Goal: Transaction & Acquisition: Book appointment/travel/reservation

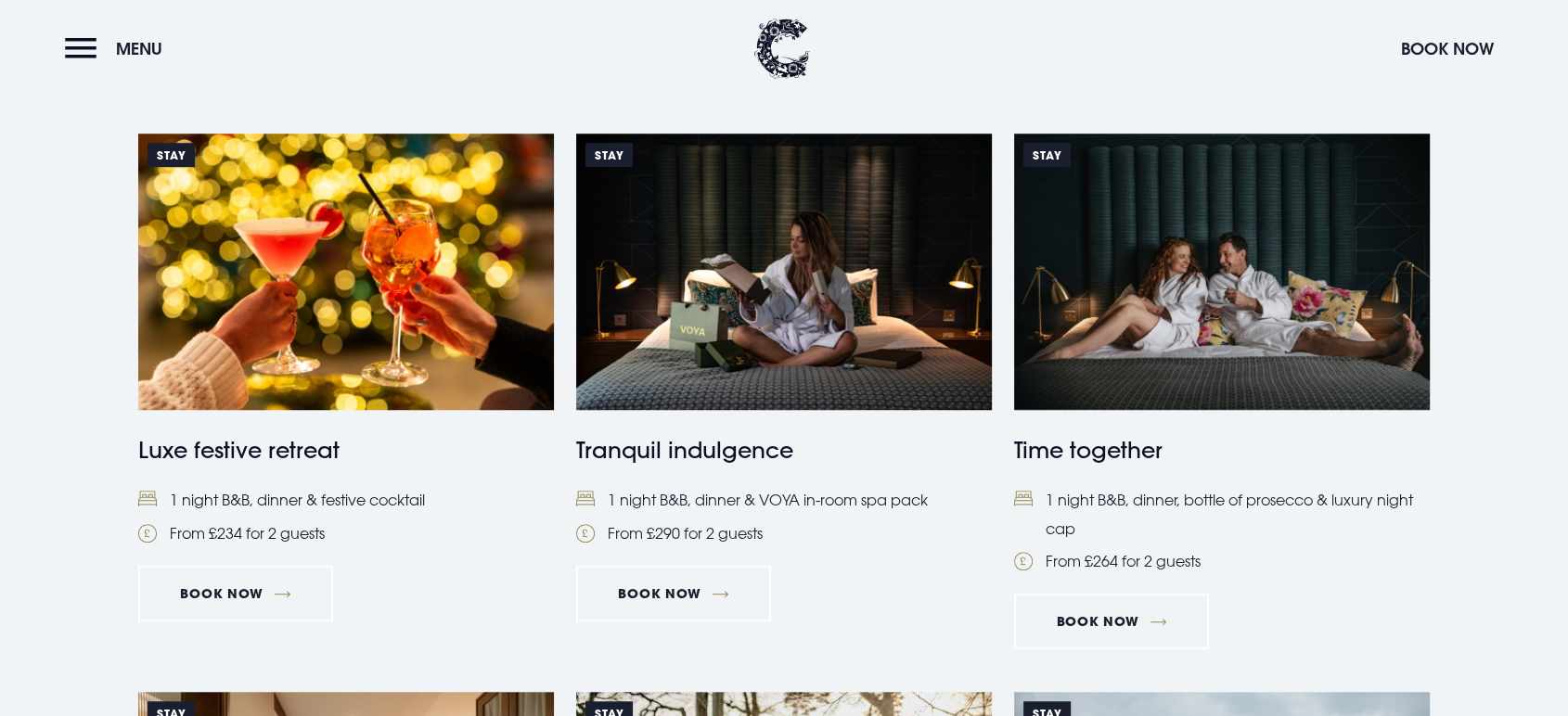
scroll to position [1443, 0]
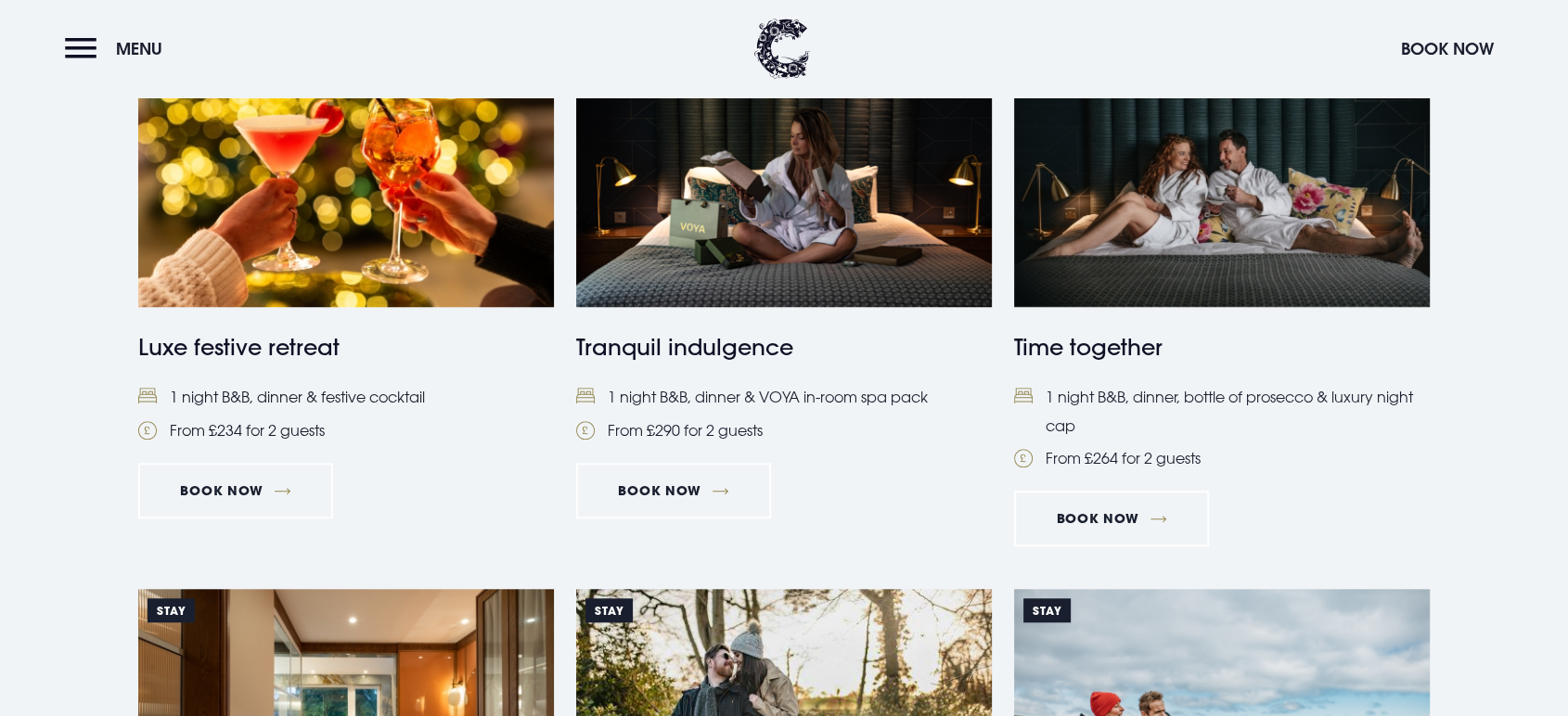
click at [226, 445] on link "Stay Luxe festive retreat 1 night B&B, dinner & festive cocktail From £234 for …" at bounding box center [347, 238] width 416 height 414
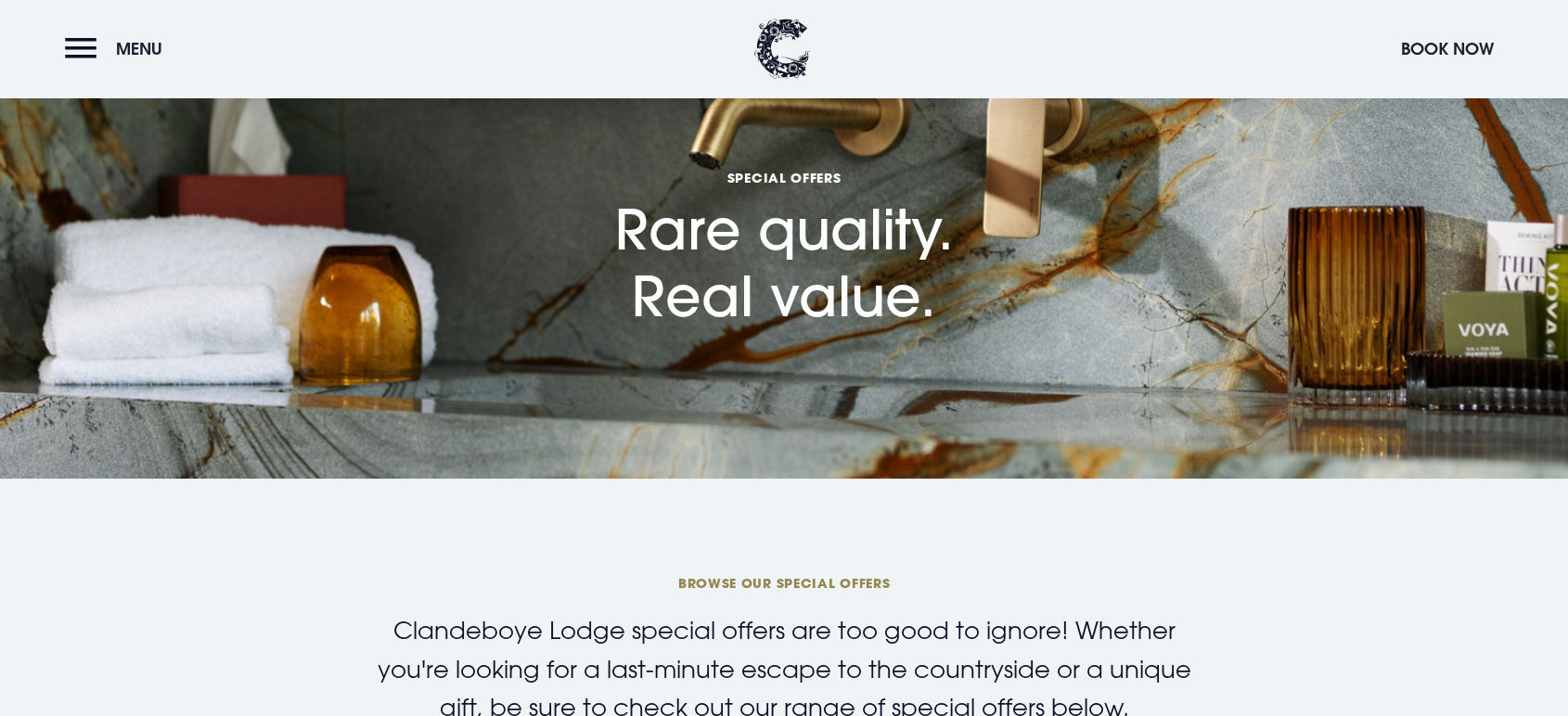
scroll to position [0, 0]
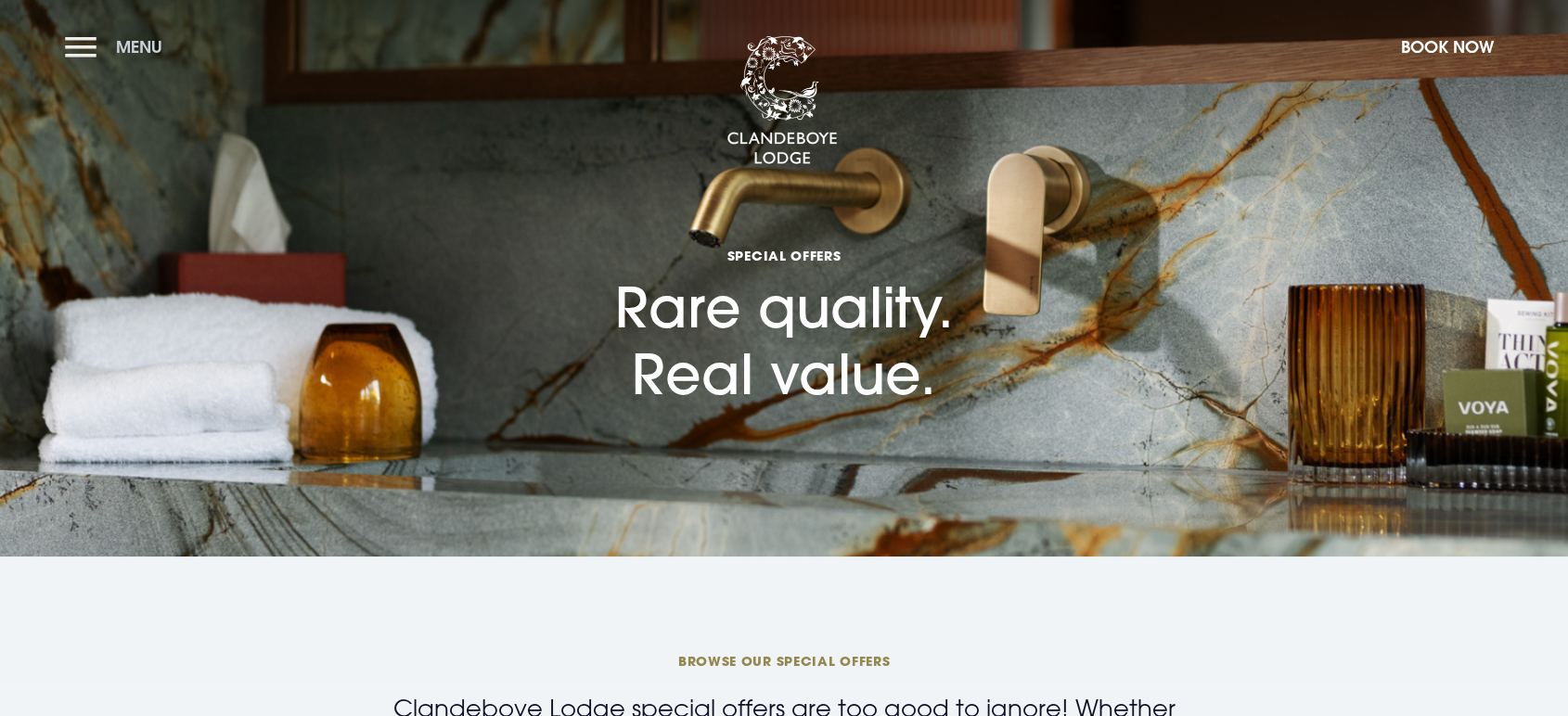
click at [91, 32] on button "Menu" at bounding box center [119, 47] width 107 height 40
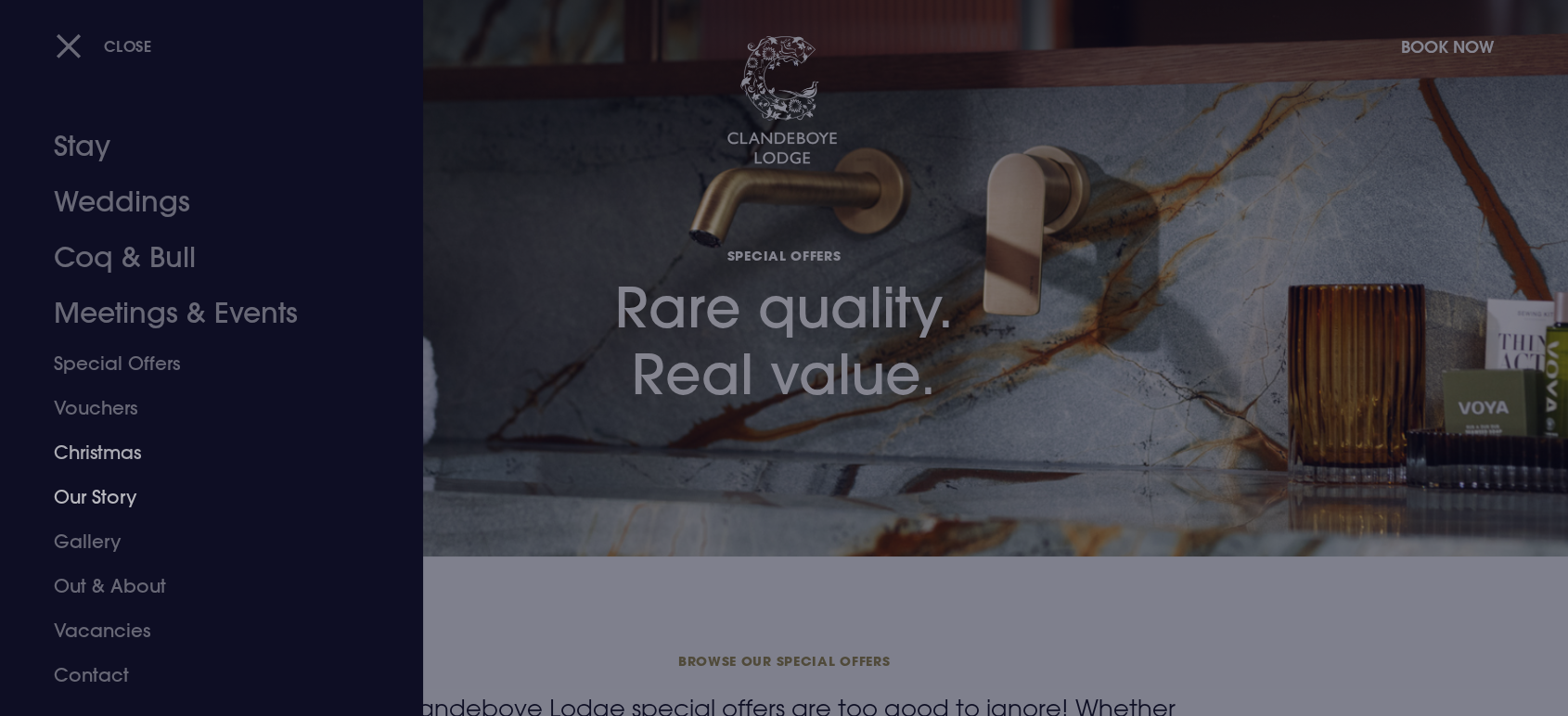
scroll to position [10, 0]
click at [175, 475] on link "Christmas" at bounding box center [200, 453] width 293 height 45
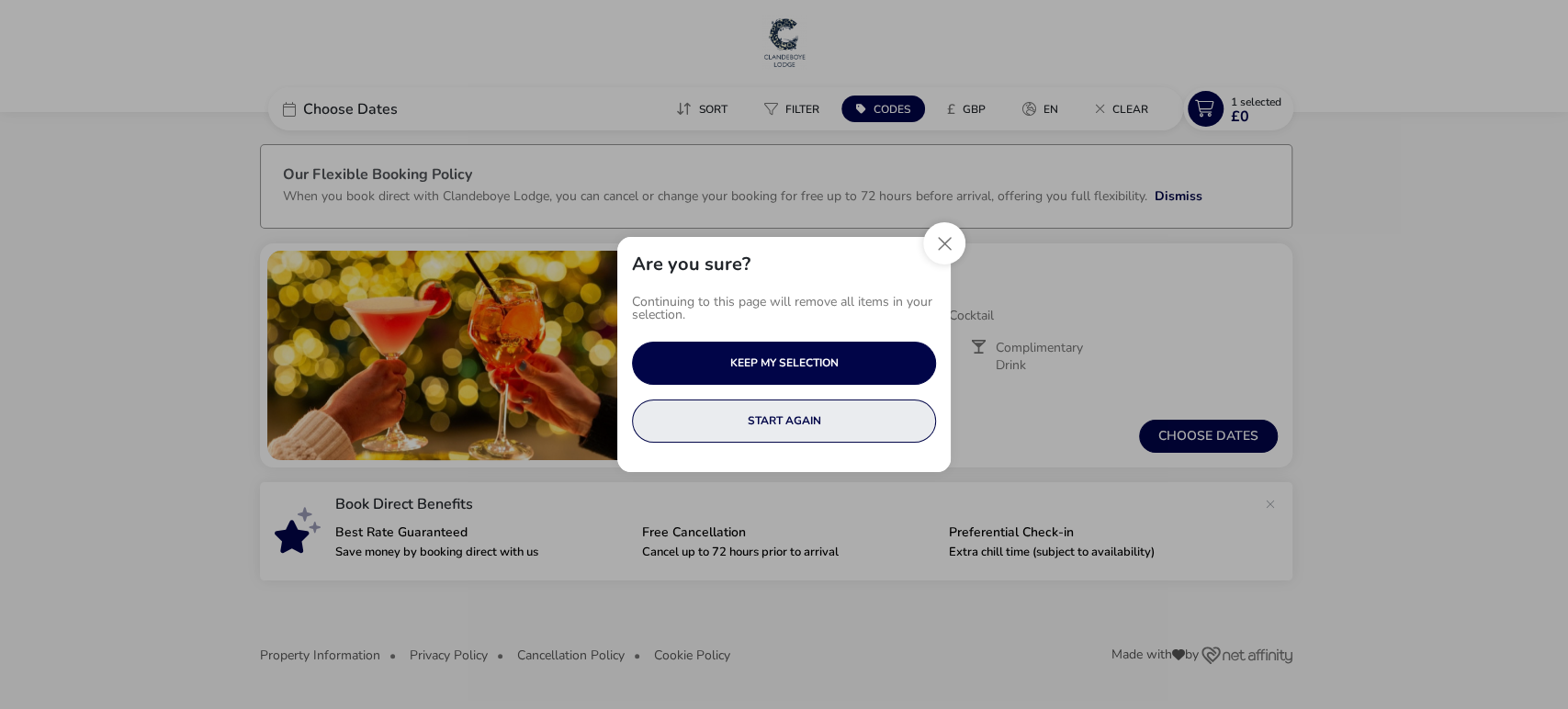
click at [836, 414] on button "START AGAIN" at bounding box center [784, 422] width 304 height 43
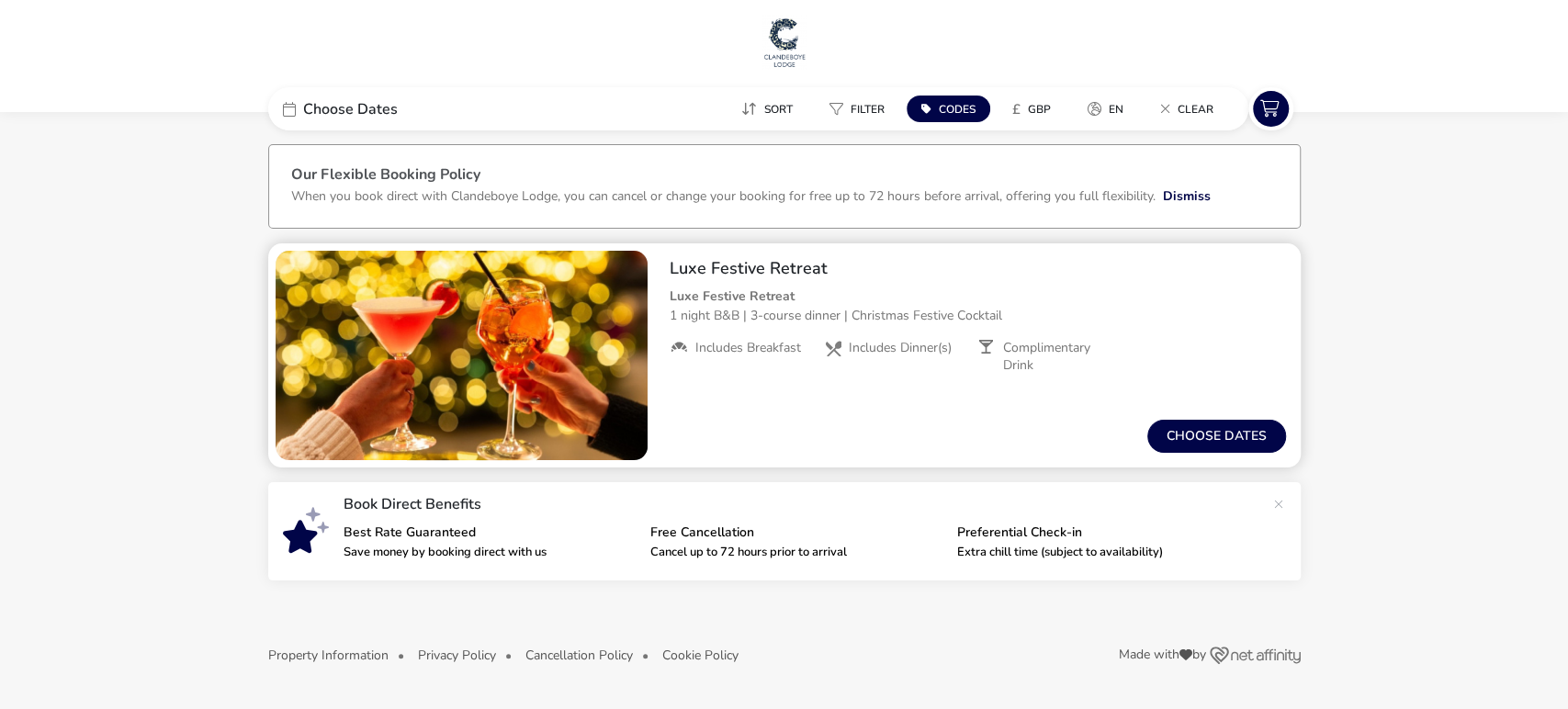
click at [899, 387] on div "Luxe Festive Retreat Luxe Festive Retreat 1 night B&B | 3-course dinner | Chris…" at bounding box center [978, 316] width 646 height 145
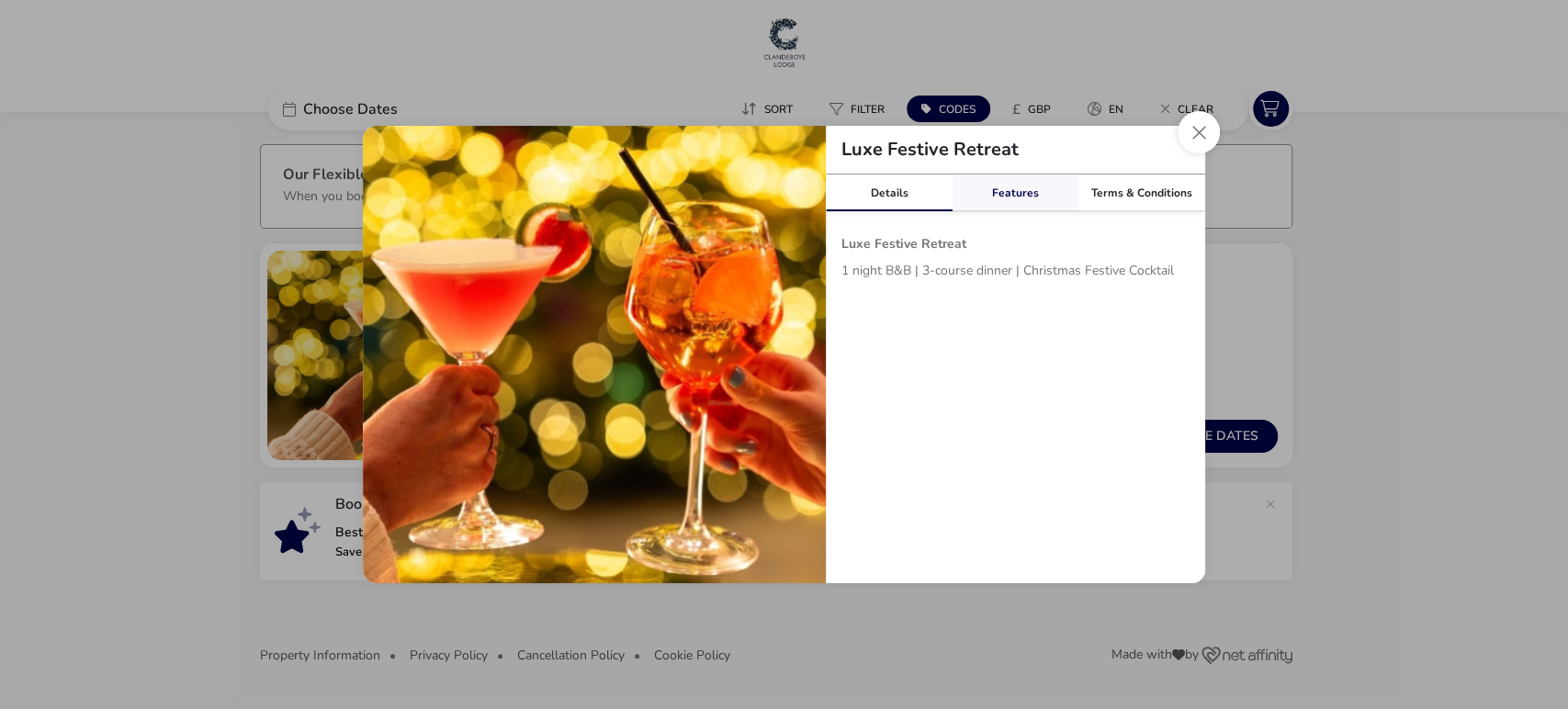
click at [1019, 192] on link "Features" at bounding box center [1016, 192] width 126 height 36
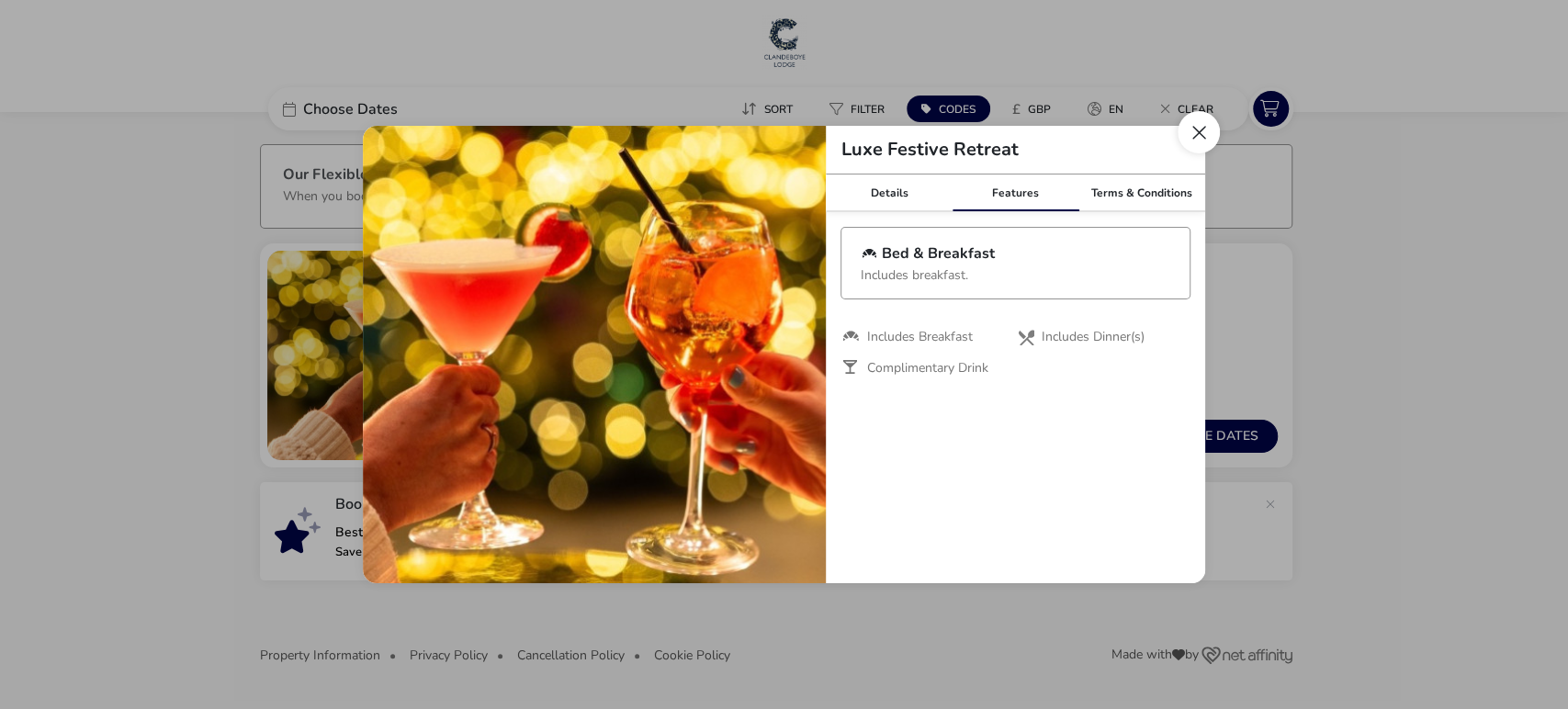
click at [1213, 124] on button "Close modal" at bounding box center [1198, 131] width 42 height 42
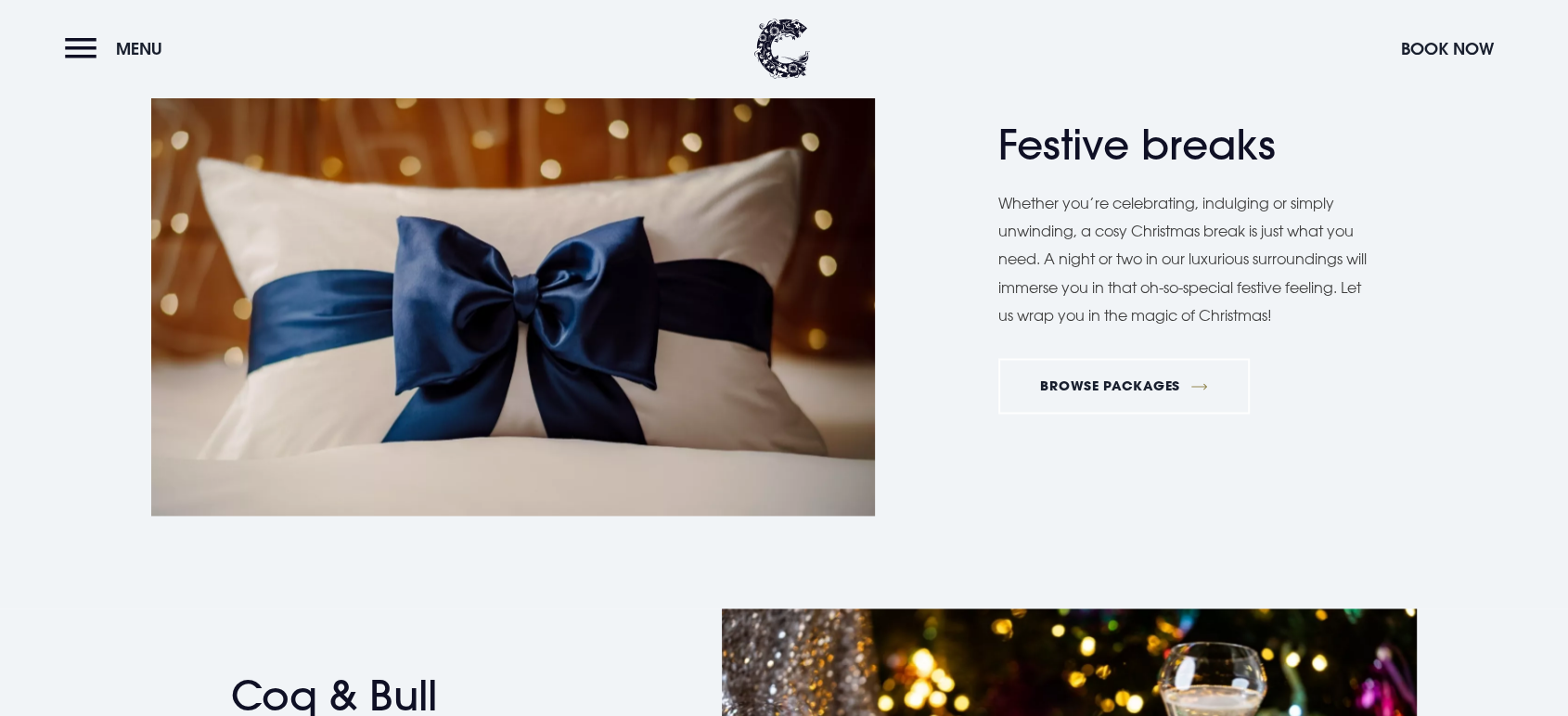
scroll to position [2474, 0]
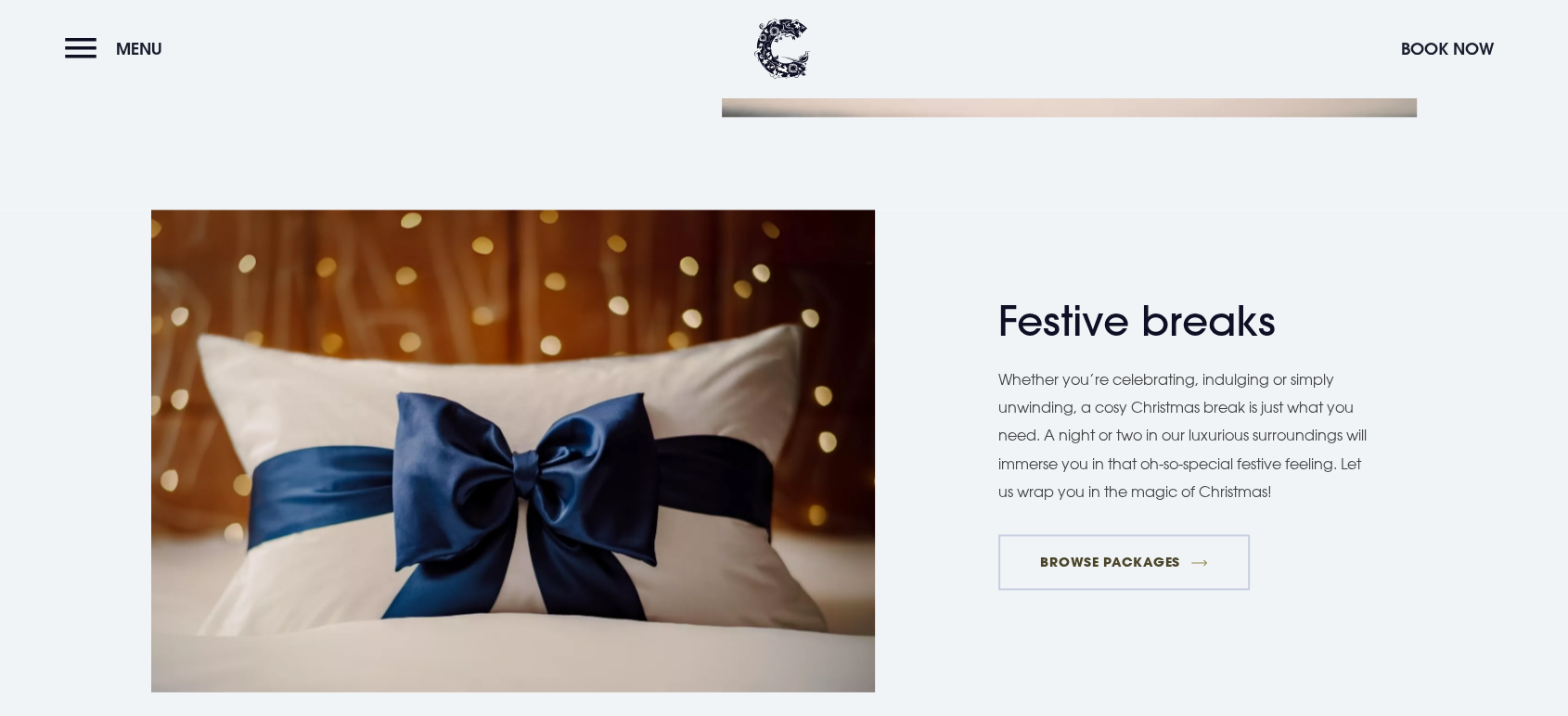
click at [1077, 590] on link "BROWSE PACKAGES" at bounding box center [1124, 563] width 252 height 55
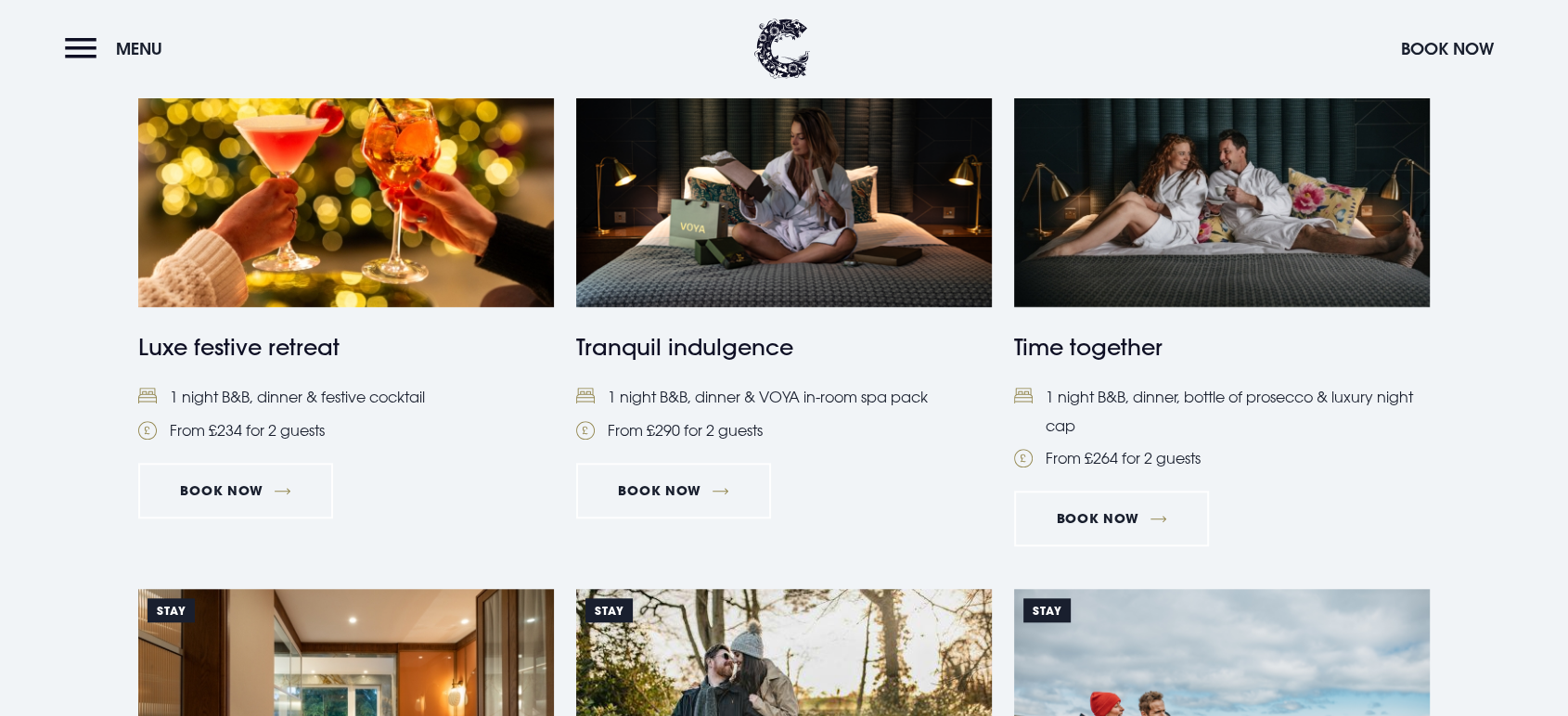
scroll to position [1856, 0]
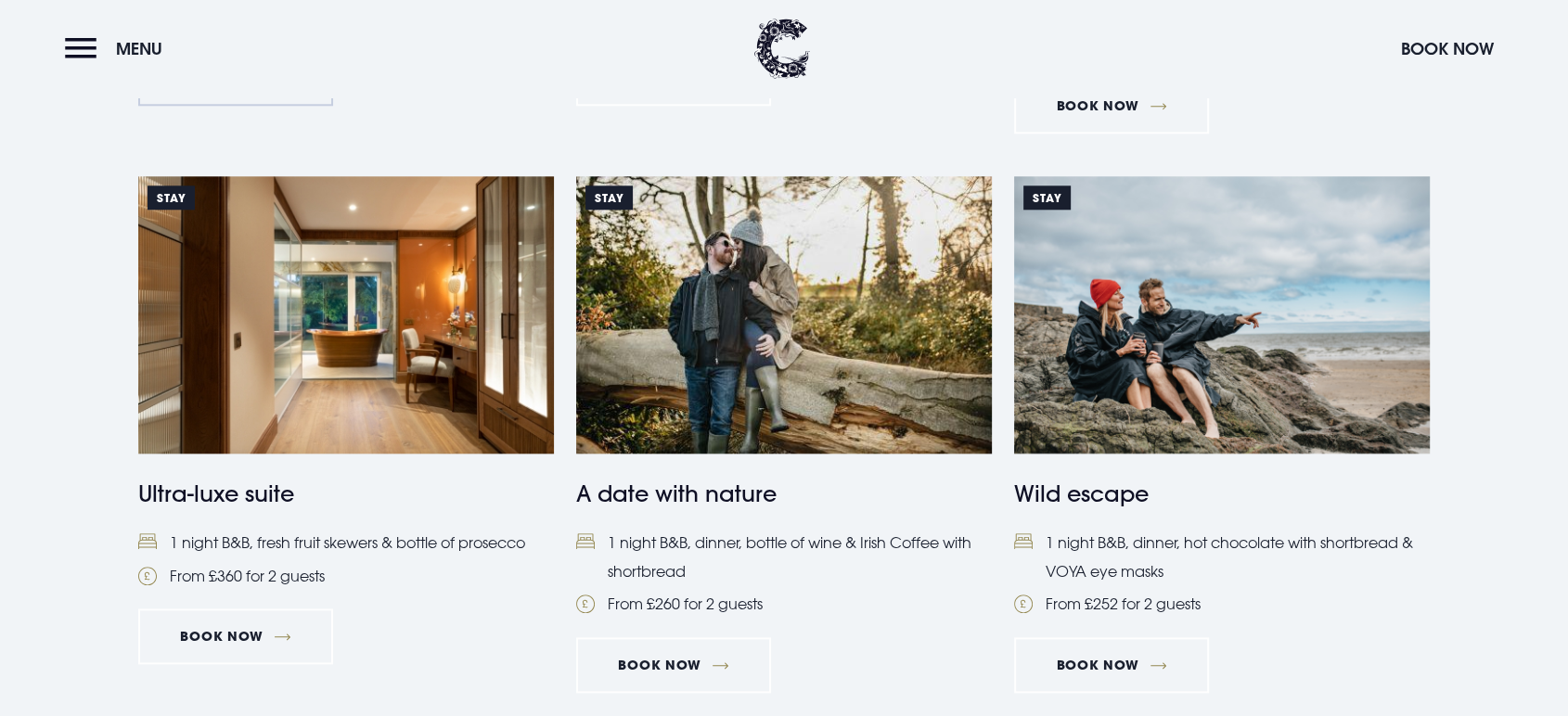
click at [139, 106] on link "Book Now" at bounding box center [236, 78] width 195 height 55
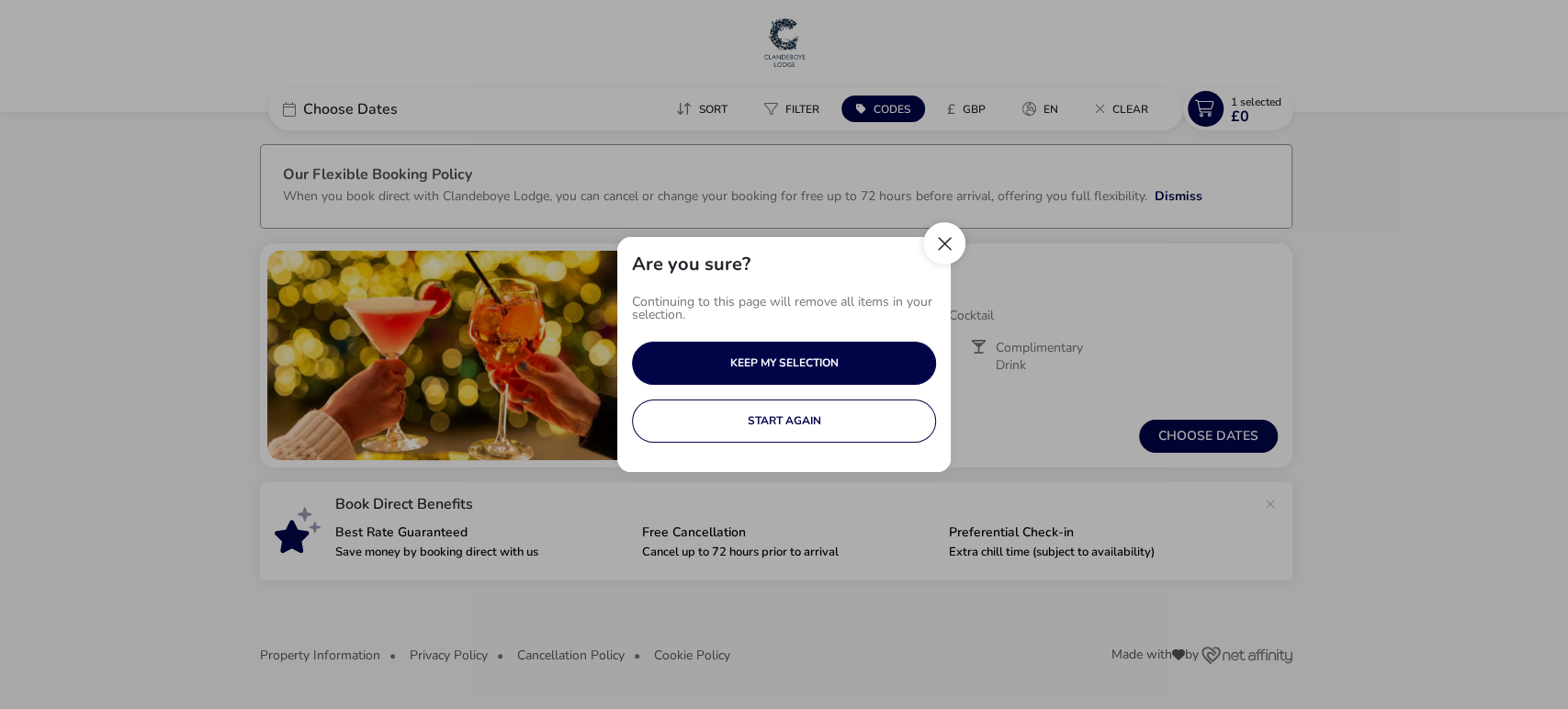
click at [949, 230] on button "Close" at bounding box center [944, 243] width 42 height 42
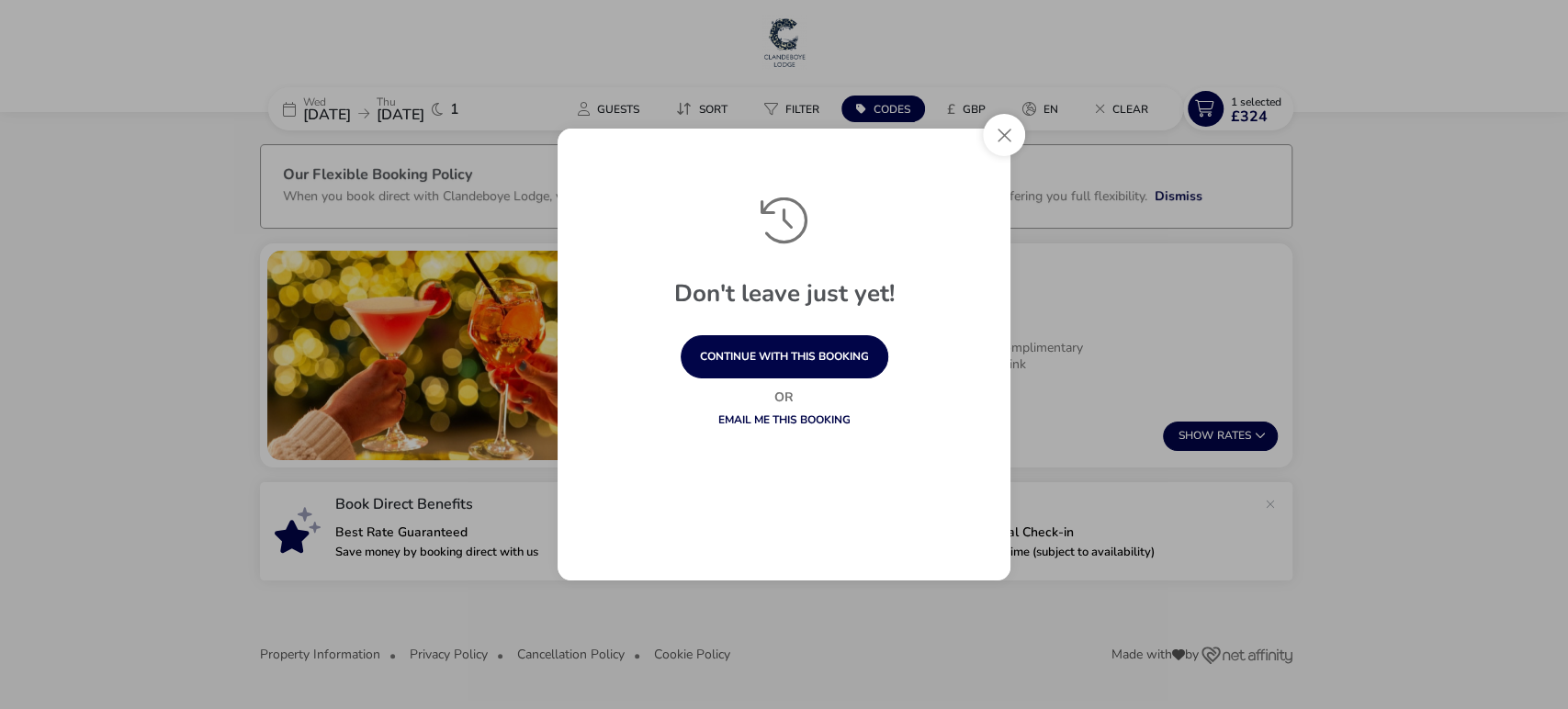
click at [983, 124] on div "Don't leave just yet! continue with this booking Or Email me this booking" at bounding box center [784, 354] width 482 height 481
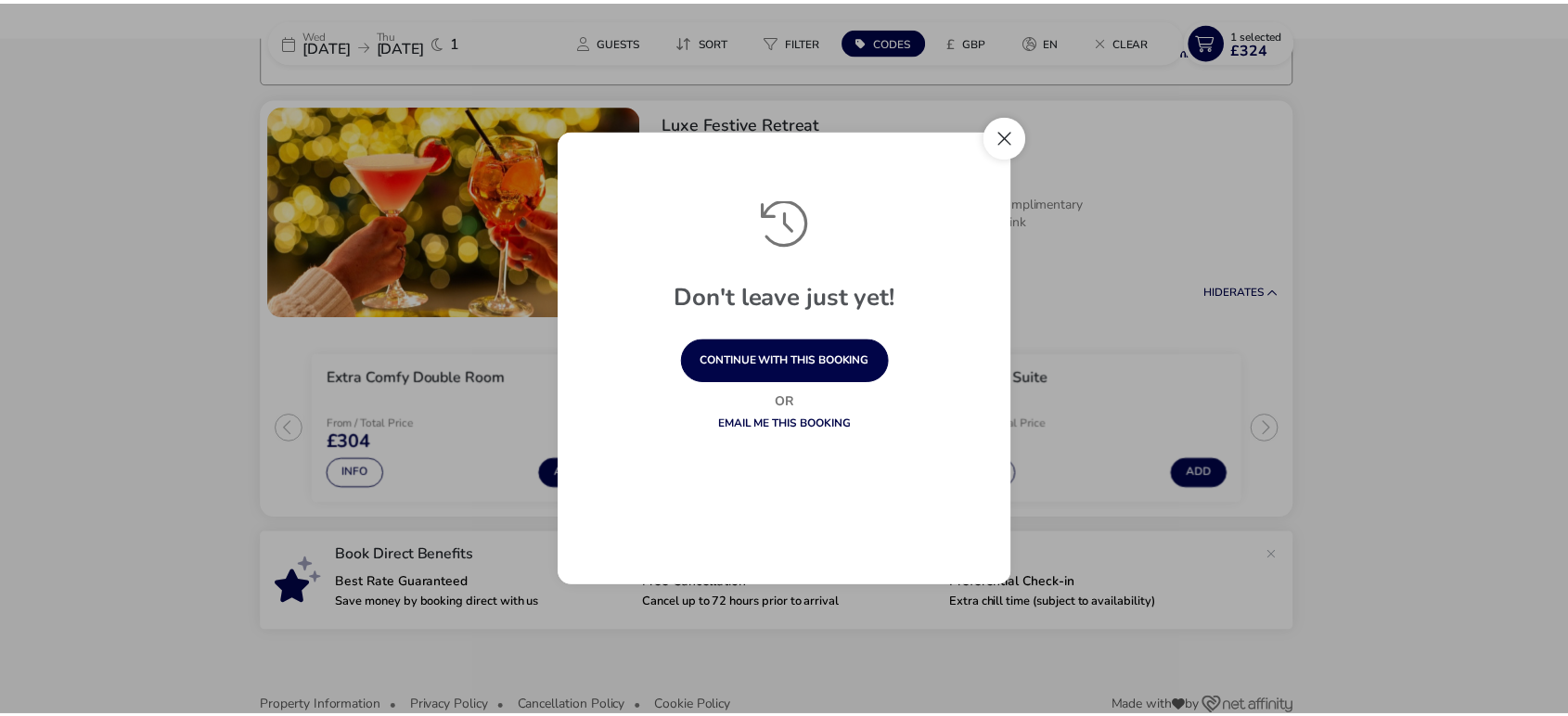
scroll to position [153, 0]
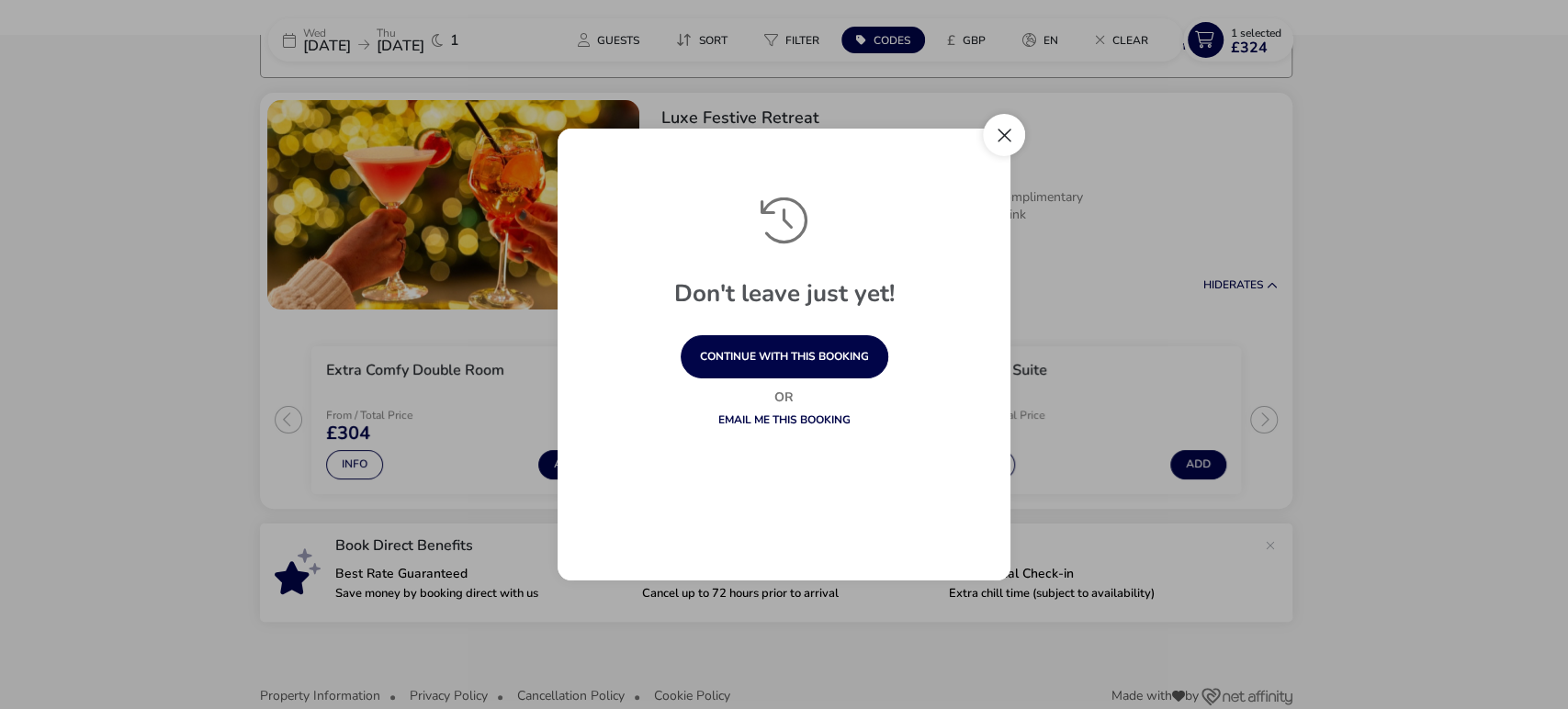
click at [1007, 141] on button "Close" at bounding box center [1003, 134] width 42 height 42
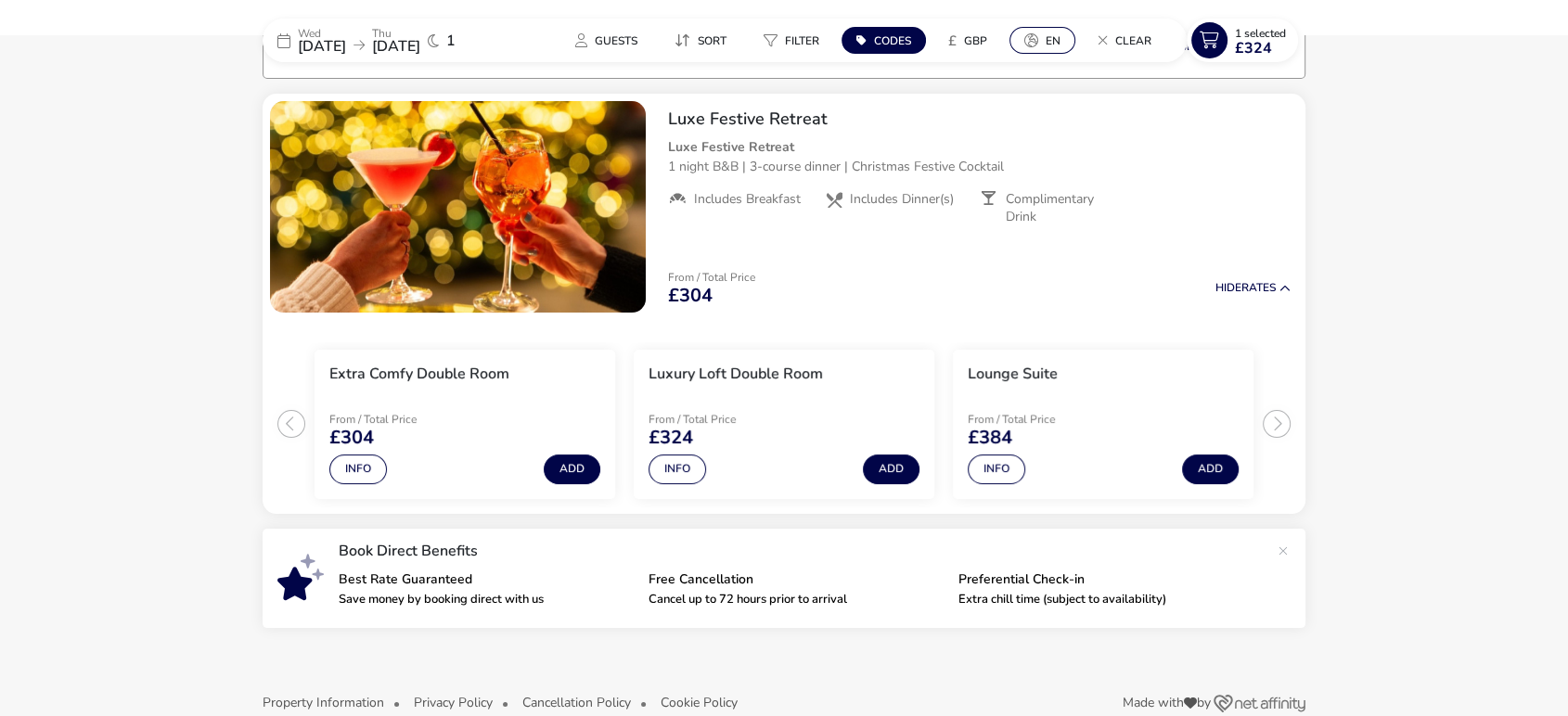
click at [1055, 43] on span "en" at bounding box center [1053, 41] width 15 height 15
click at [988, 45] on span "GBP" at bounding box center [975, 41] width 23 height 15
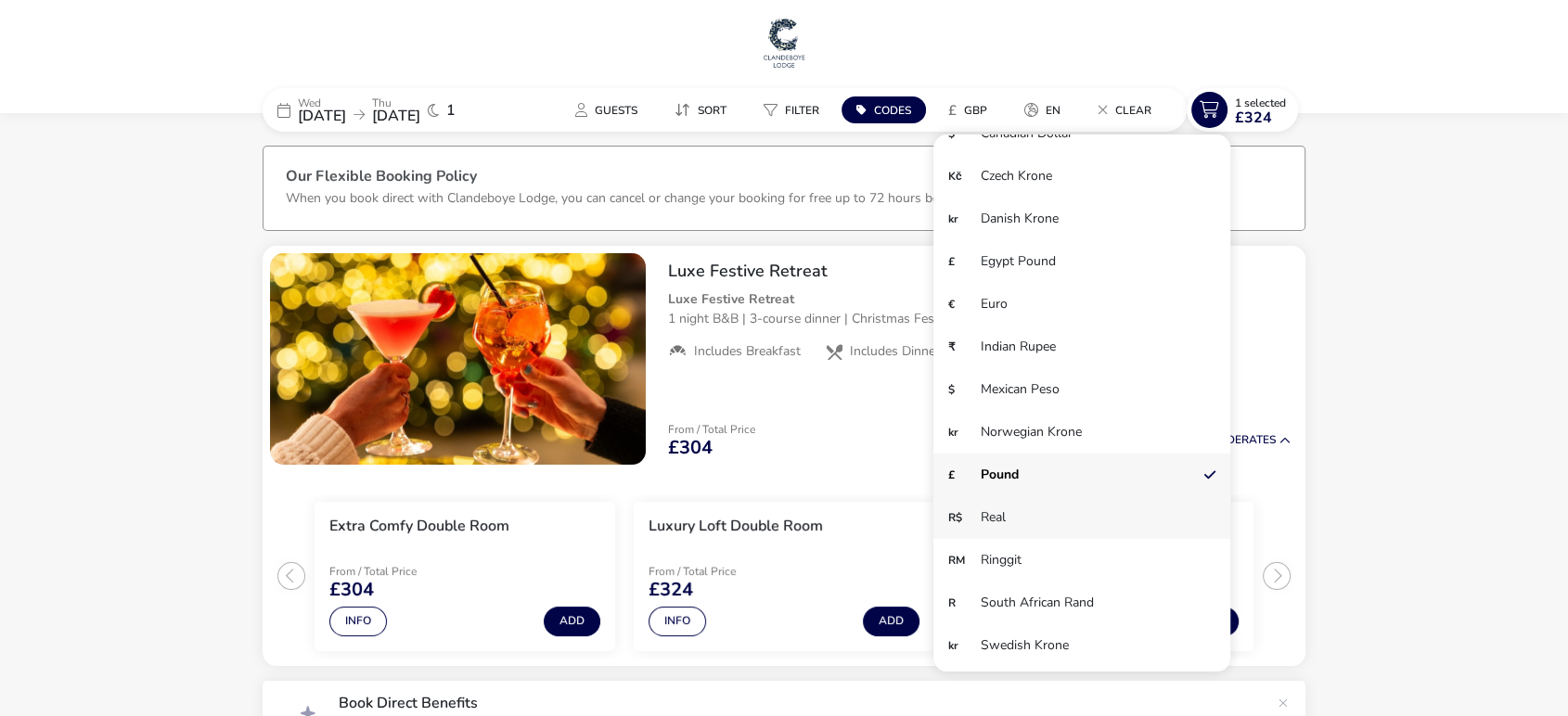
scroll to position [0, 0]
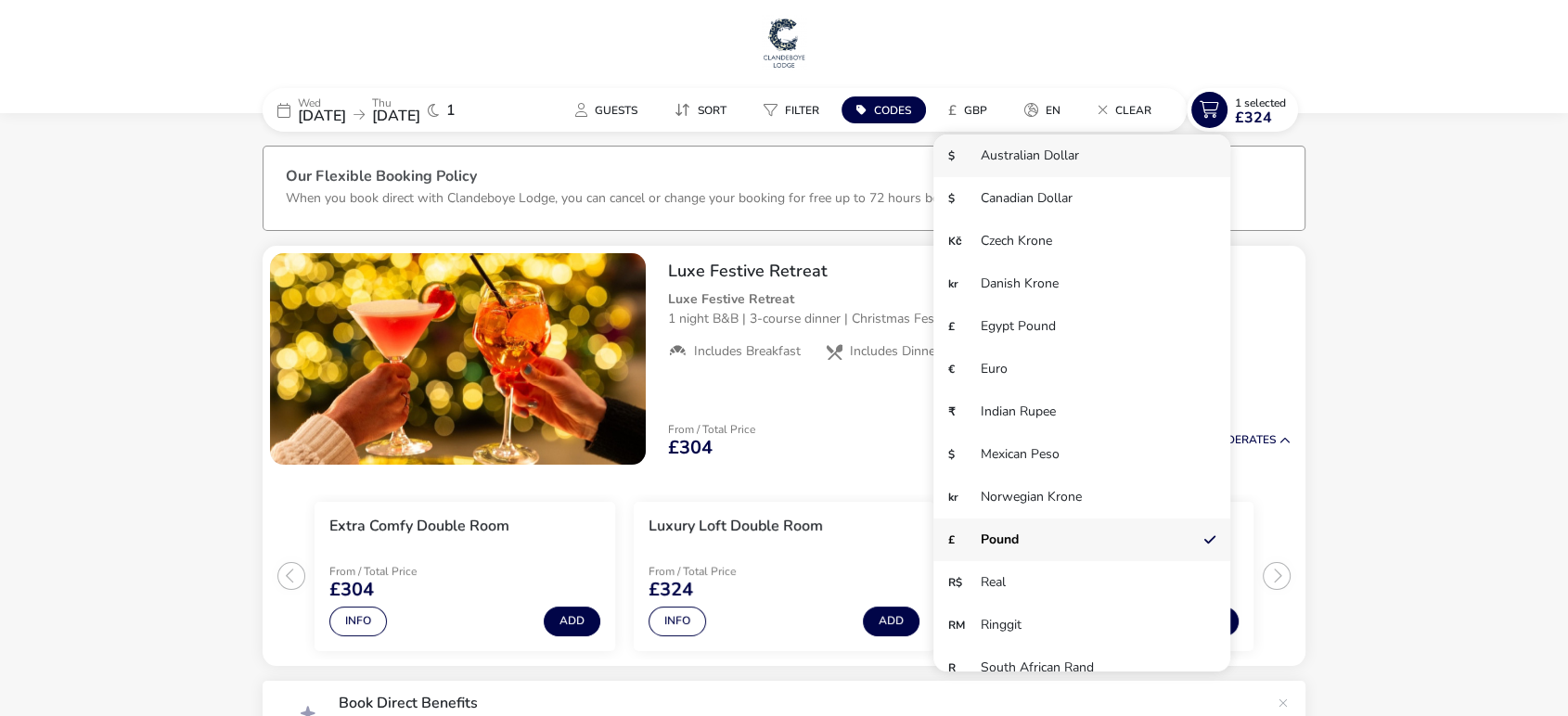
click at [1074, 154] on li "$ Australian Dollar" at bounding box center [1083, 155] width 297 height 43
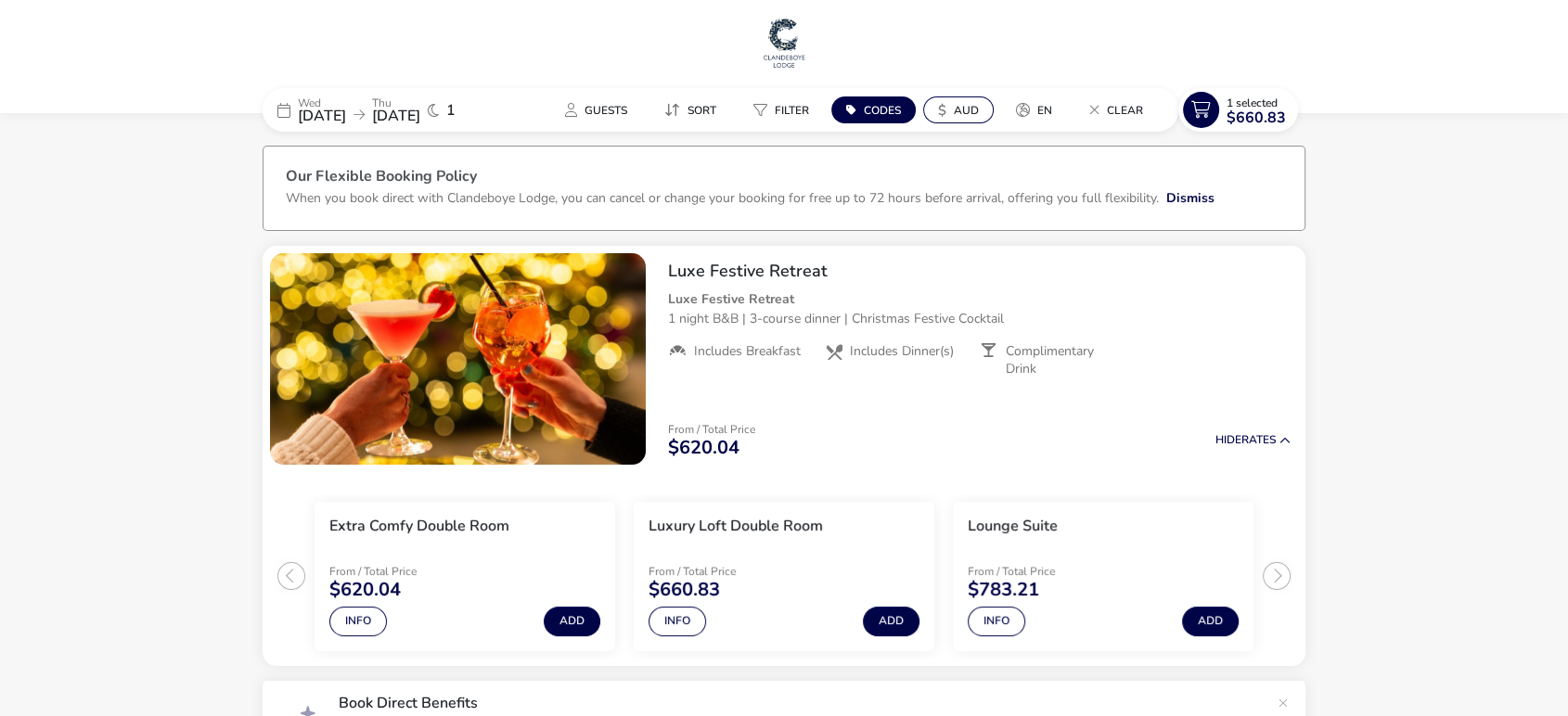
click at [958, 103] on span "AUD" at bounding box center [966, 110] width 25 height 15
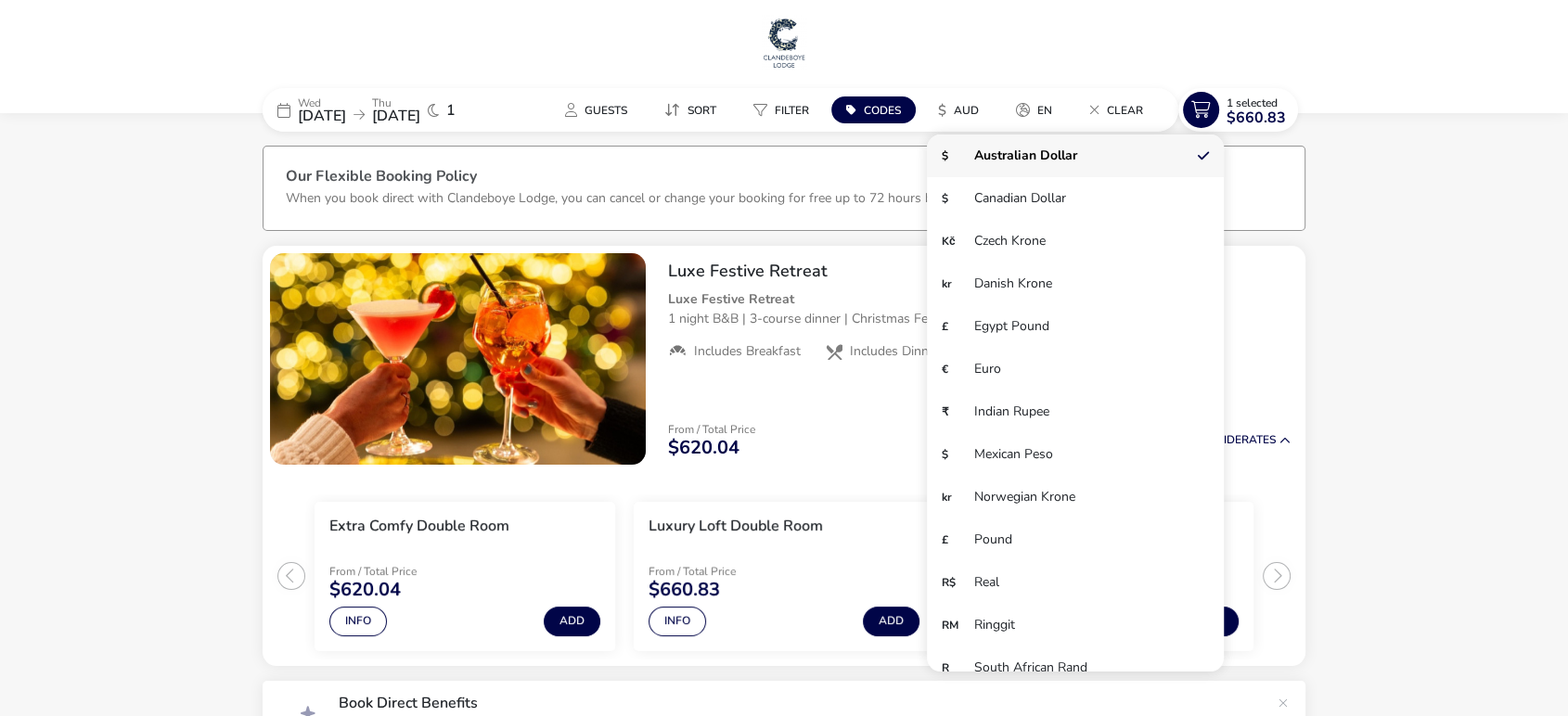
scroll to position [128, 0]
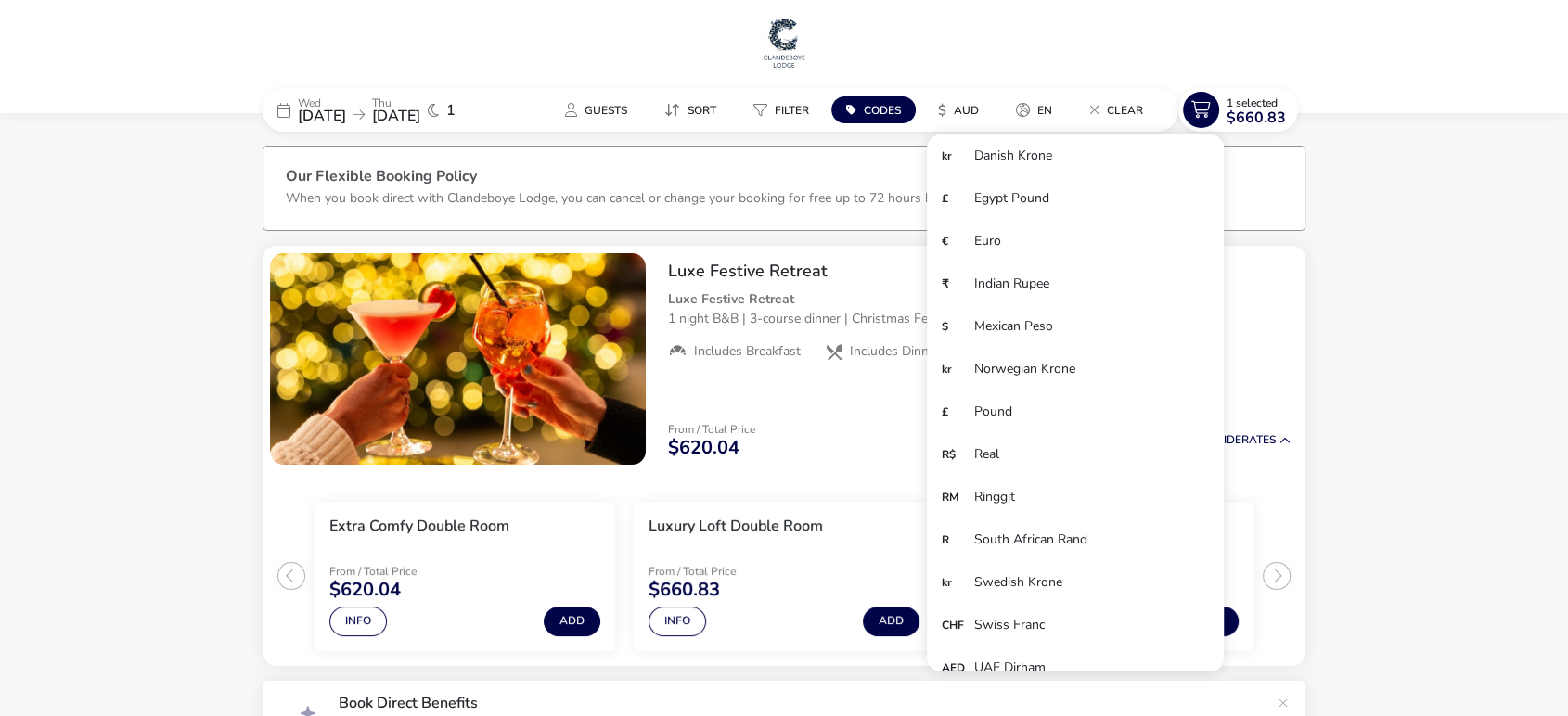
click at [1340, 424] on naf-accommodations-shell "[DATE] [DATE] 1 Guests Sort Filter Codes $ AUD en Clear 1 Selected $660.83 $ Au…" at bounding box center [784, 516] width 1568 height 771
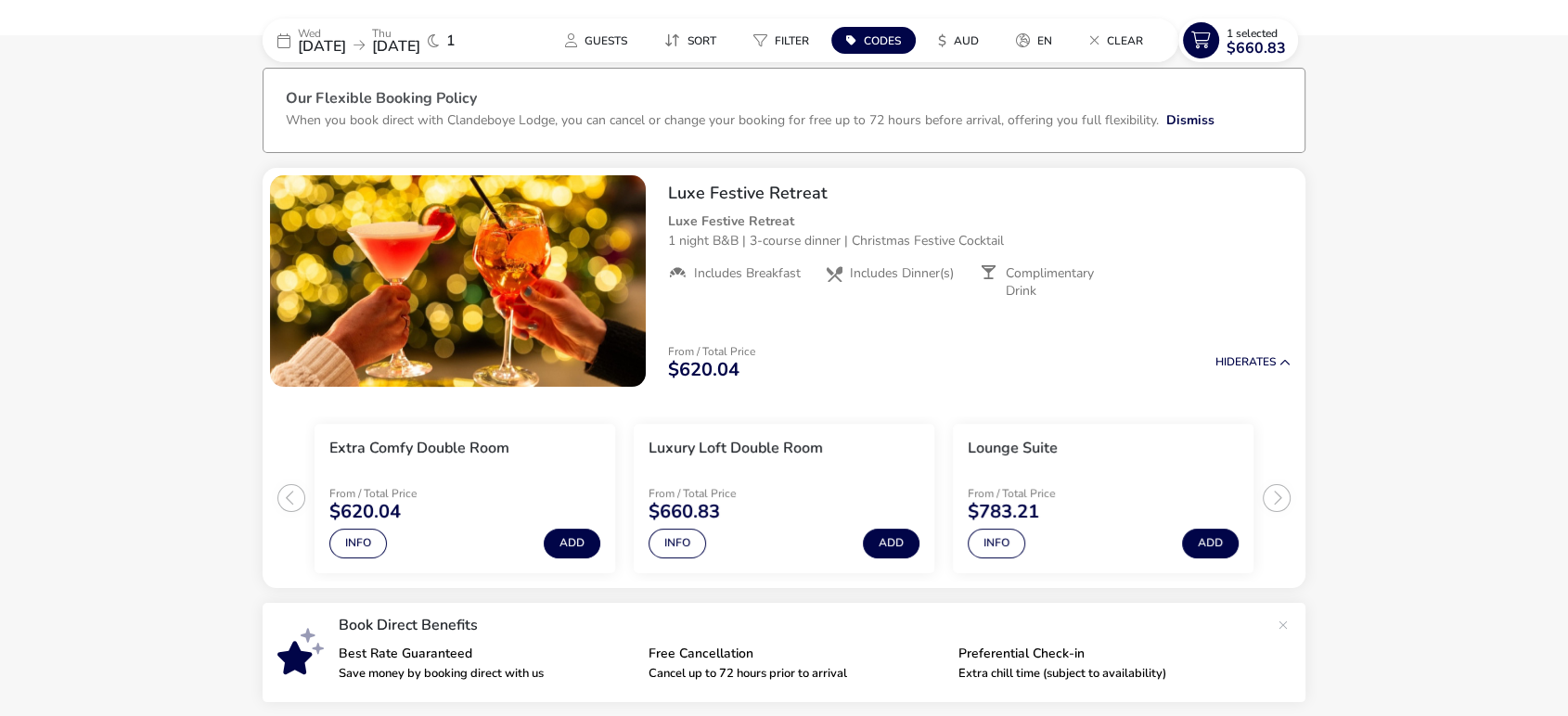
scroll to position [184, 0]
